Goal: Task Accomplishment & Management: Manage account settings

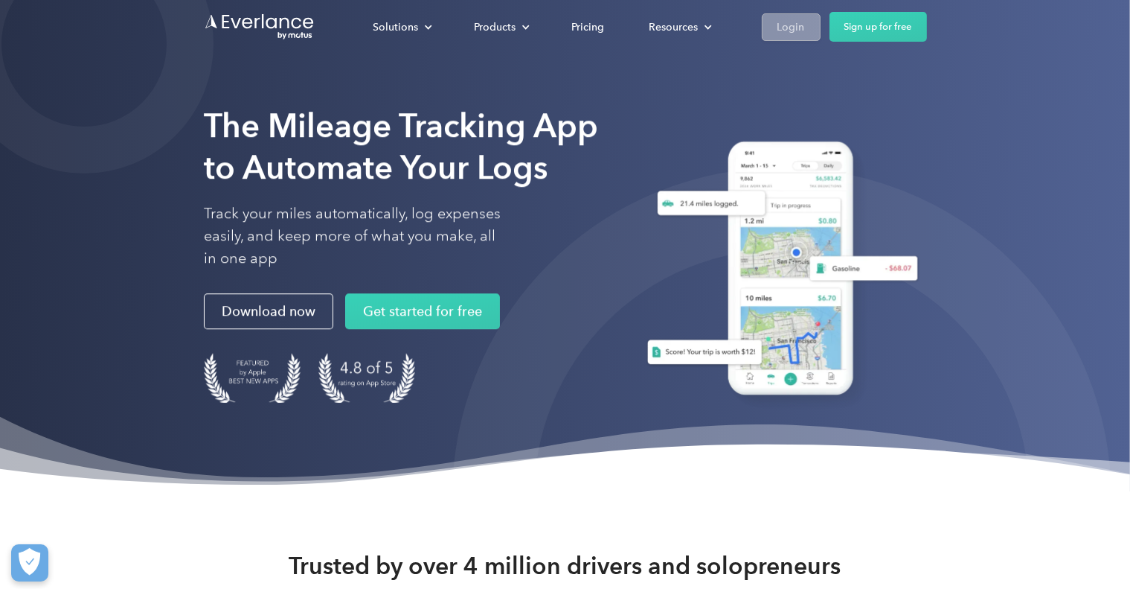
click at [775, 33] on link "Login" at bounding box center [791, 27] width 59 height 28
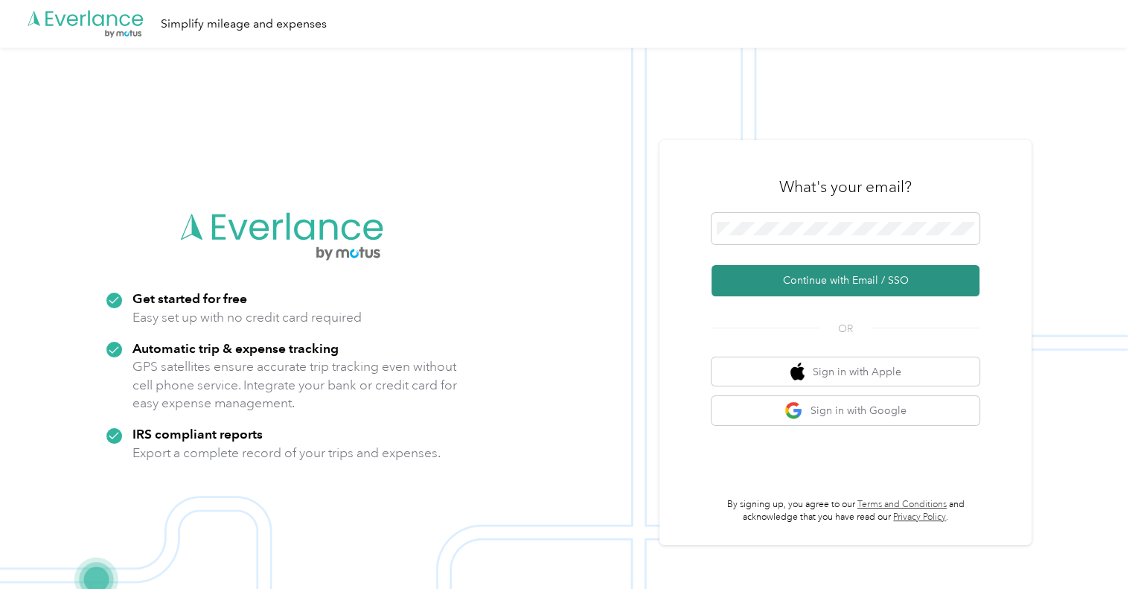
click at [826, 272] on button "Continue with Email / SSO" at bounding box center [845, 280] width 268 height 31
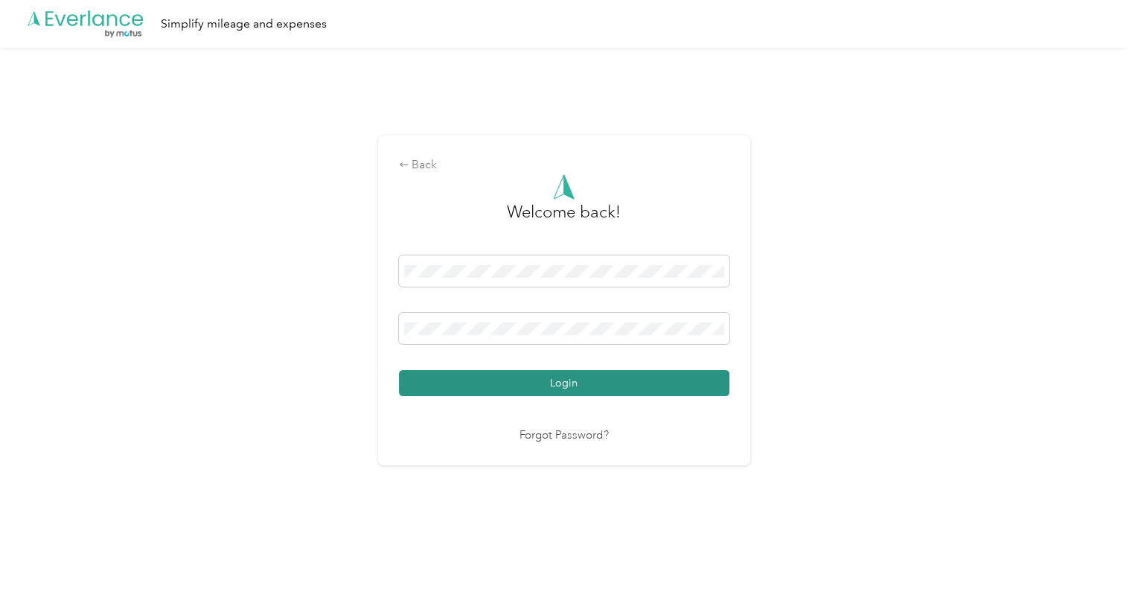
click at [560, 377] on button "Login" at bounding box center [564, 383] width 330 height 26
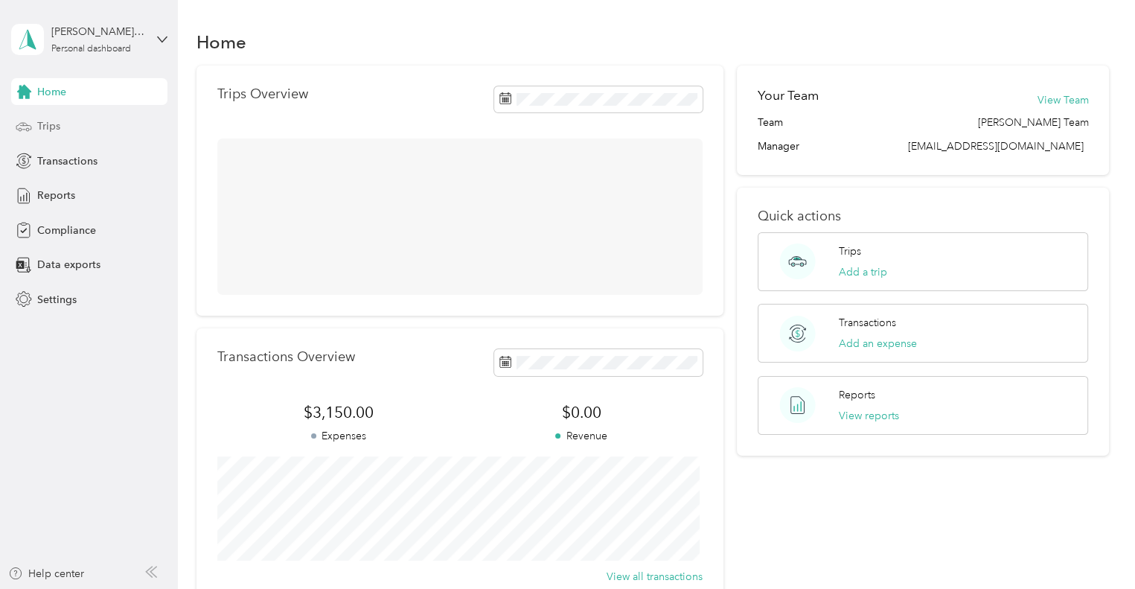
click at [51, 126] on span "Trips" at bounding box center [48, 126] width 23 height 16
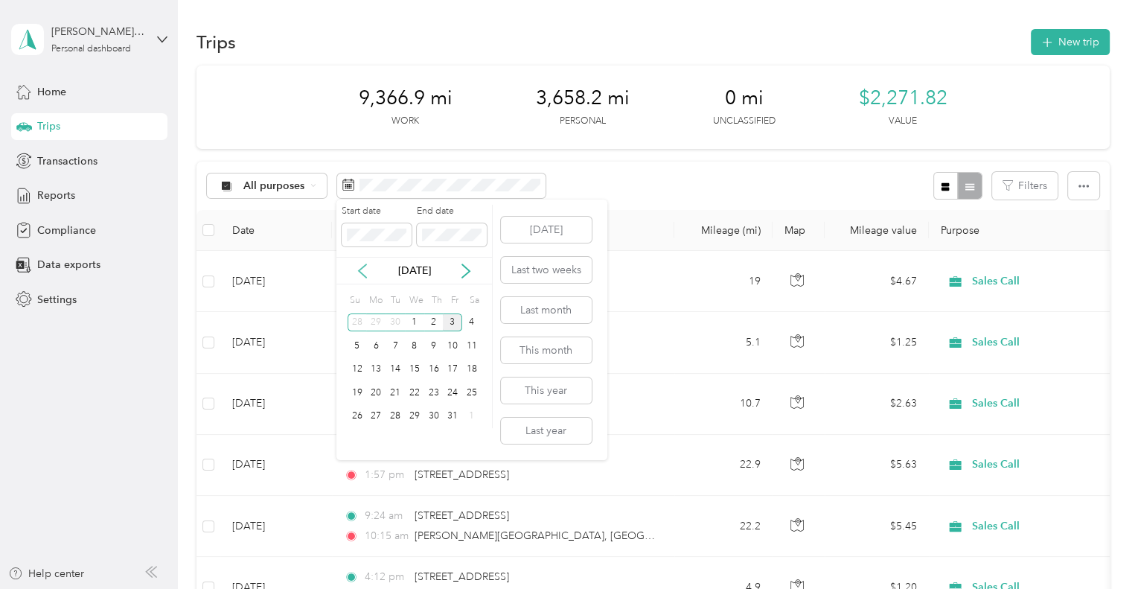
click at [361, 275] on icon at bounding box center [362, 270] width 15 height 15
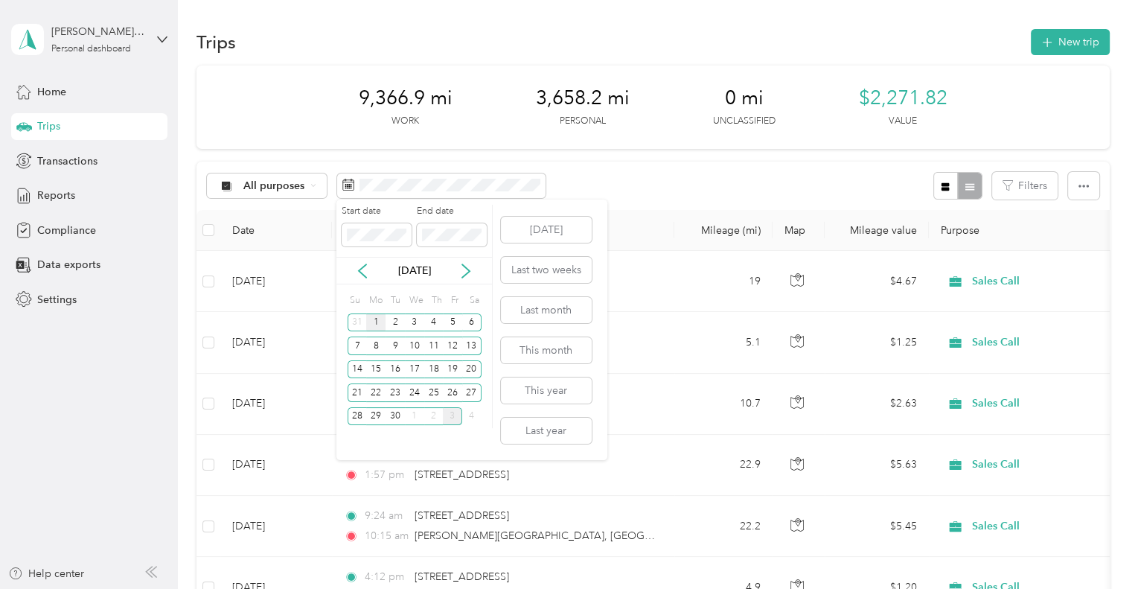
click at [371, 321] on div "1" at bounding box center [375, 322] width 19 height 19
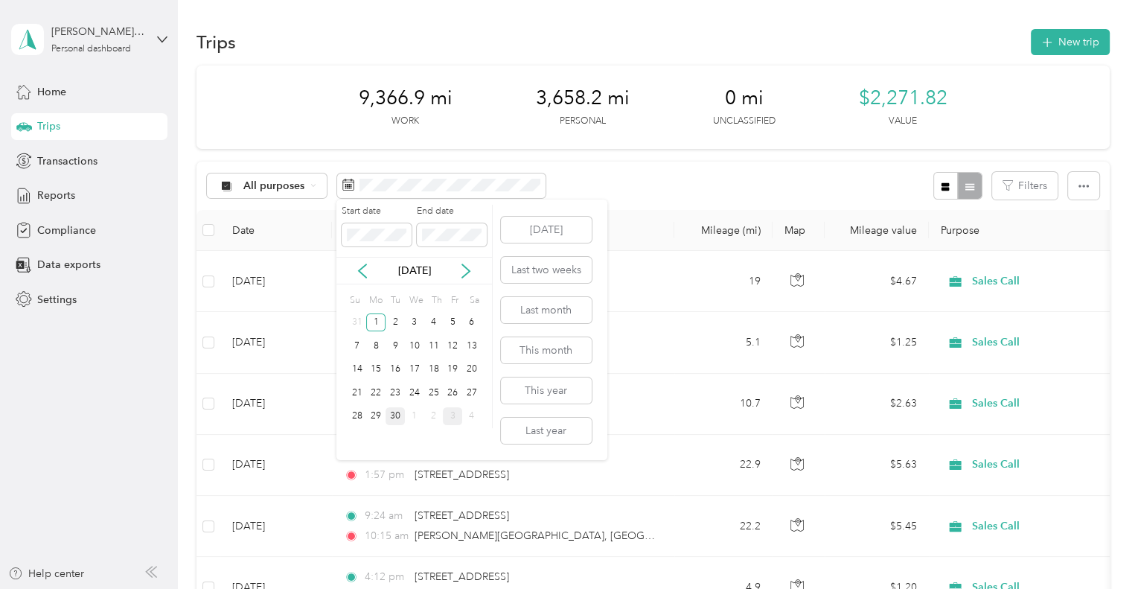
click at [394, 412] on div "30" at bounding box center [394, 416] width 19 height 19
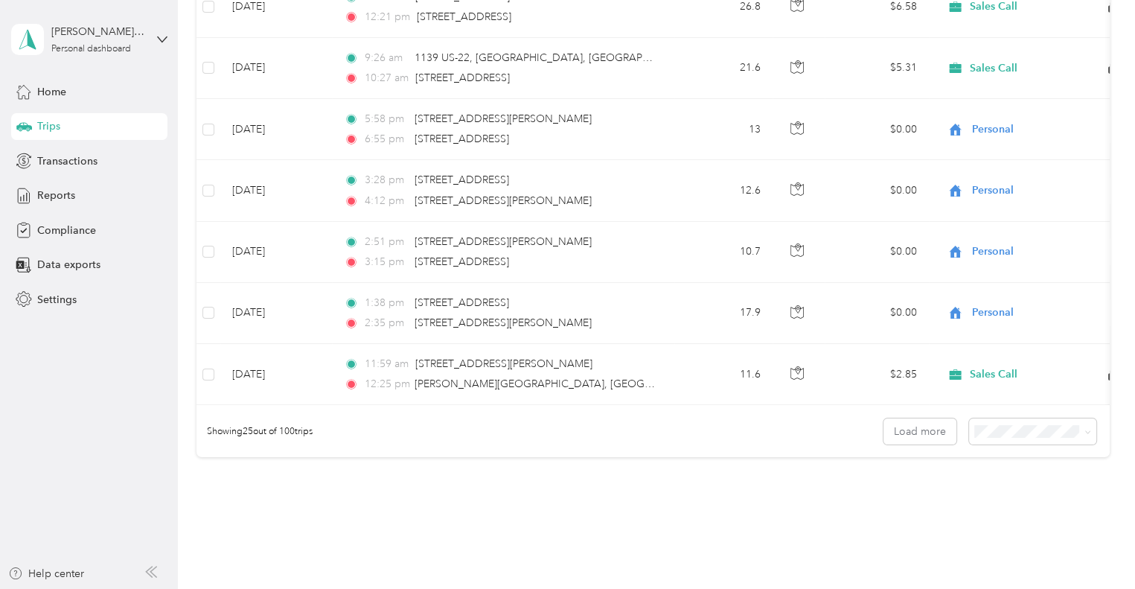
scroll to position [1304, 0]
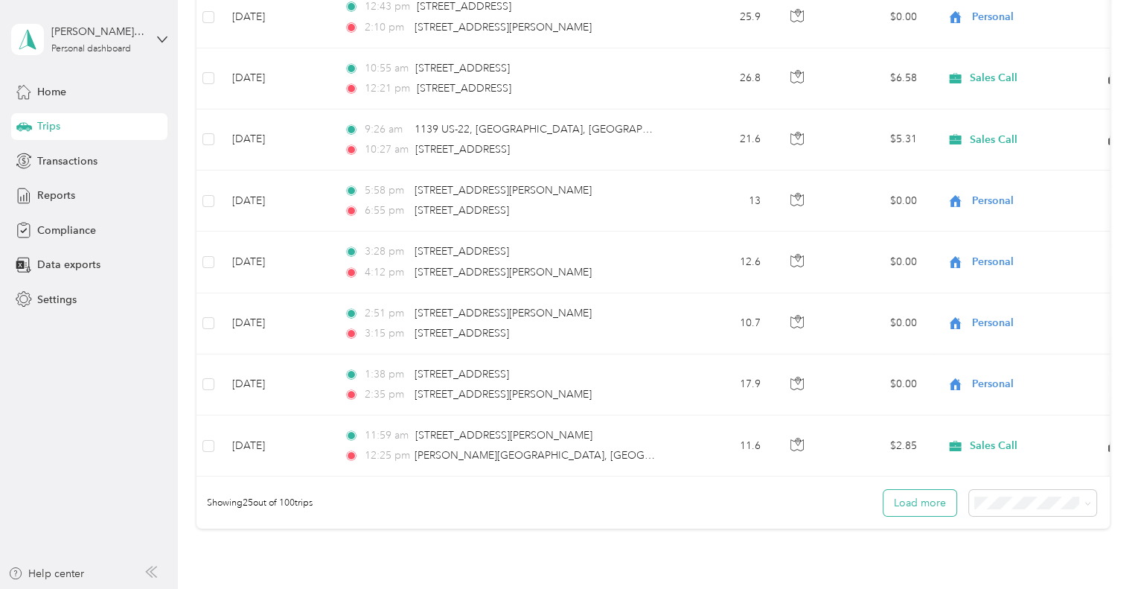
click at [932, 510] on button "Load more" at bounding box center [919, 503] width 73 height 26
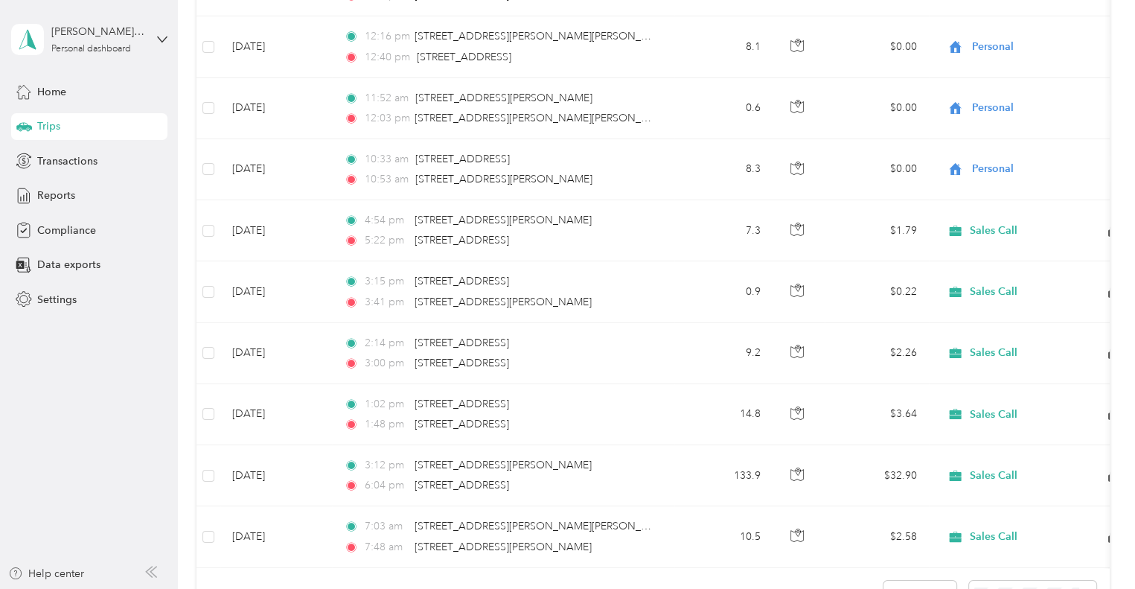
scroll to position [2758, 0]
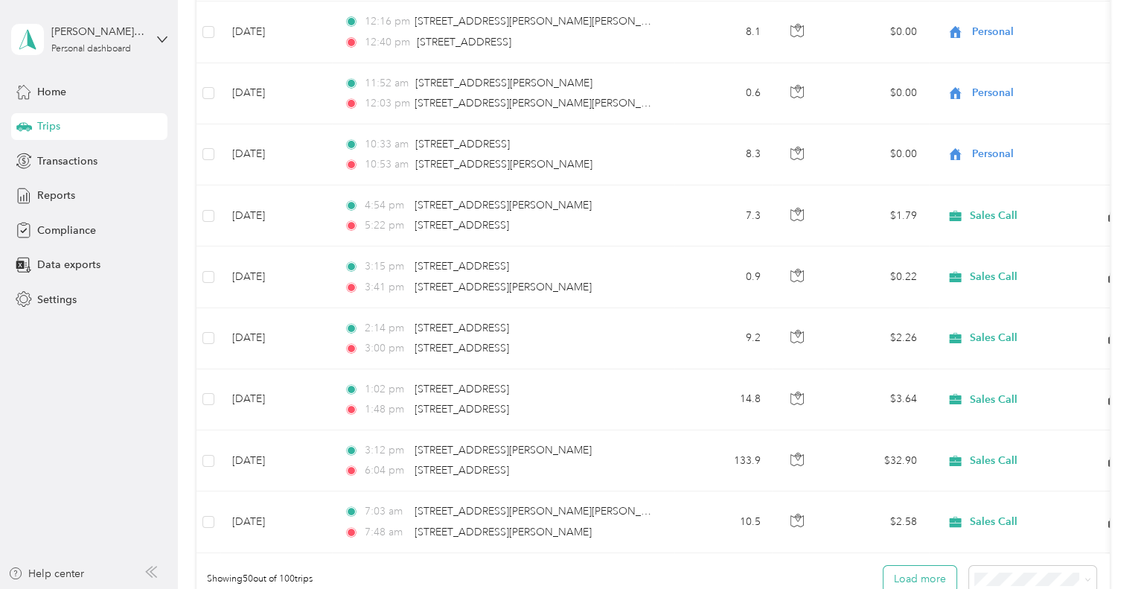
click at [932, 581] on button "Load more" at bounding box center [919, 579] width 73 height 26
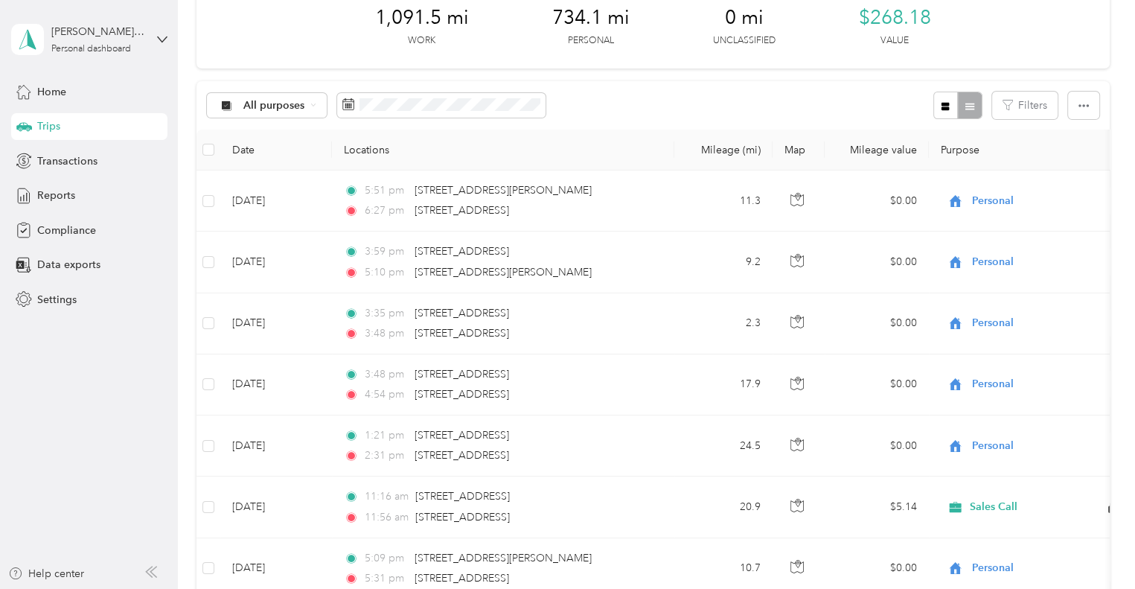
scroll to position [0, 0]
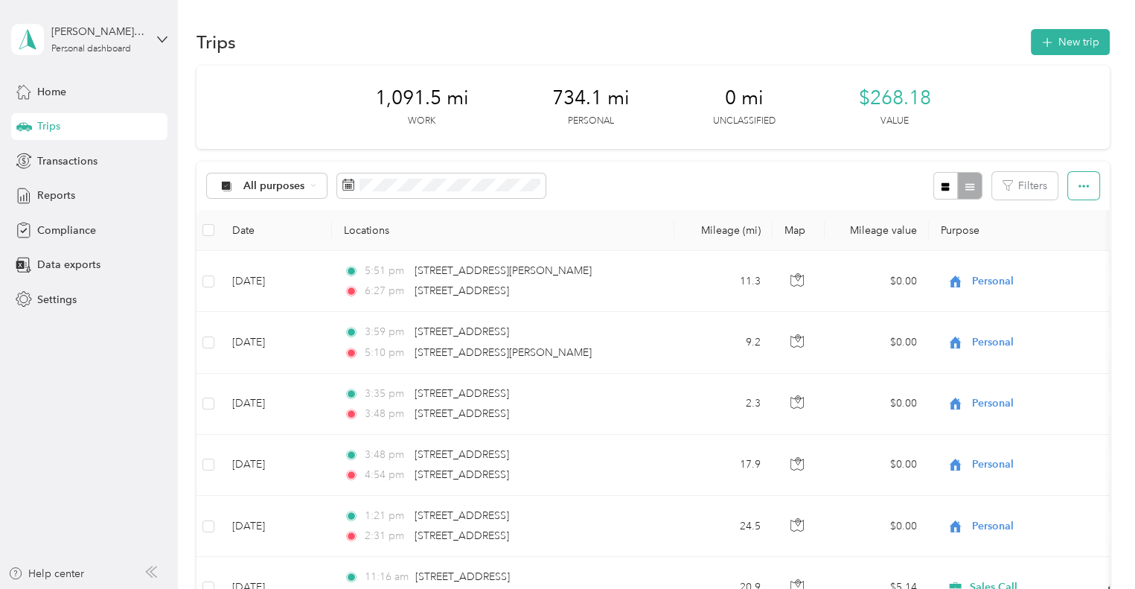
click at [1079, 186] on icon "button" at bounding box center [1083, 186] width 10 height 10
click at [1069, 237] on span "Export" at bounding box center [1056, 240] width 31 height 13
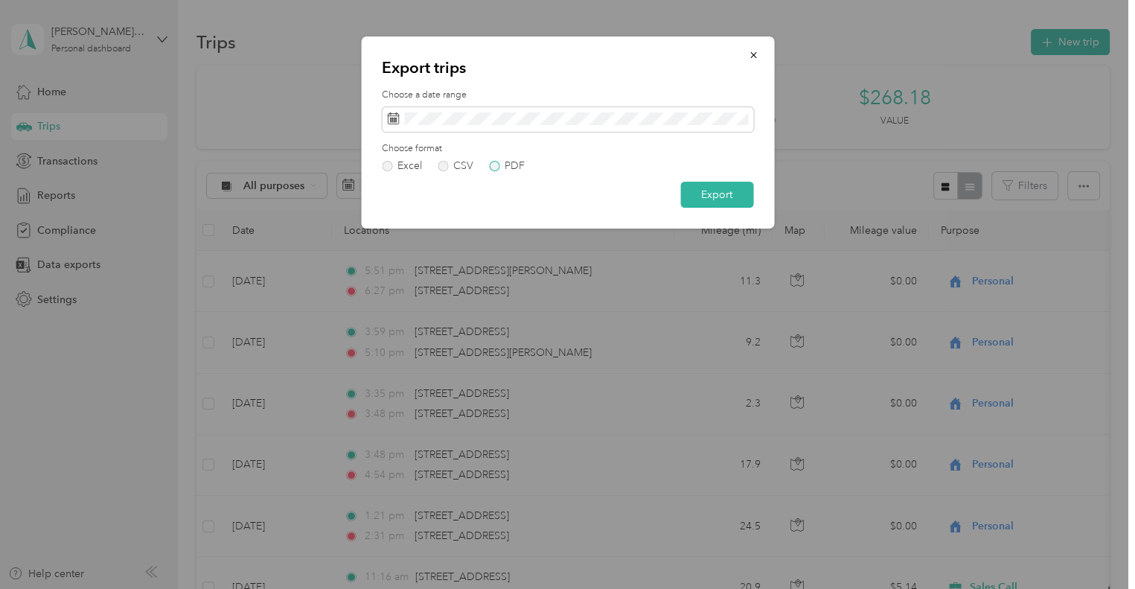
click at [497, 166] on label "PDF" at bounding box center [507, 166] width 36 height 10
click at [732, 193] on button "Export" at bounding box center [716, 195] width 73 height 26
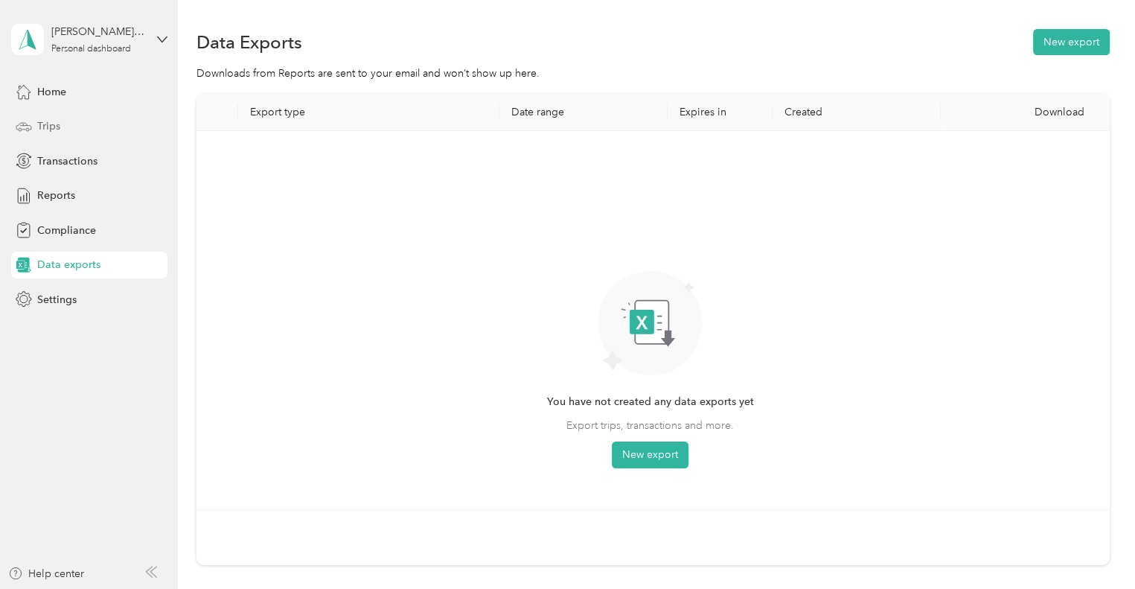
drag, startPoint x: 954, startPoint y: 1, endPoint x: 32, endPoint y: 125, distance: 930.3
click at [32, 125] on div "Trips" at bounding box center [89, 126] width 156 height 27
